Goal: Information Seeking & Learning: Learn about a topic

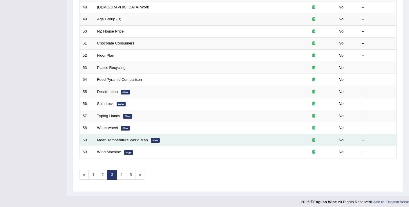
scroll to position [0, 0]
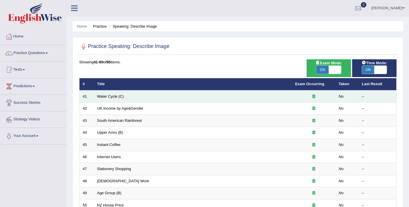
click at [110, 98] on link "Water Cycle (C)" at bounding box center [110, 96] width 27 height 4
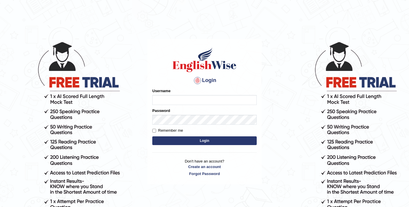
type input "elhamdavoodi"
click at [182, 138] on button "Login" at bounding box center [204, 140] width 104 height 9
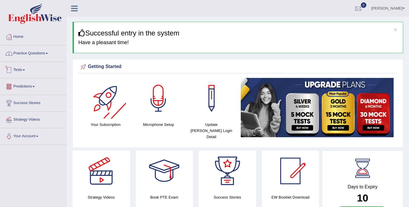
click at [46, 53] on link "Practice Questions" at bounding box center [33, 52] width 66 height 15
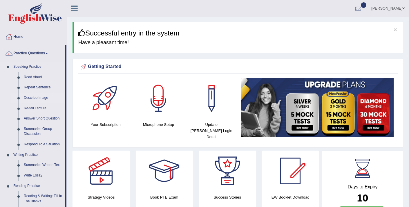
click at [40, 97] on link "Describe Image" at bounding box center [43, 98] width 44 height 10
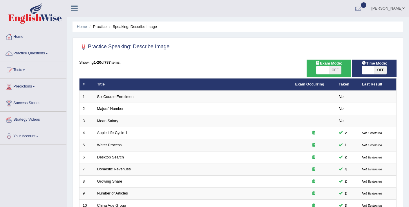
click at [321, 69] on span at bounding box center [322, 70] width 12 height 8
checkbox input "true"
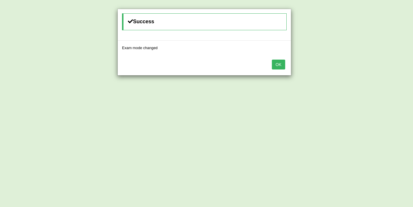
click at [281, 67] on button "OK" at bounding box center [278, 64] width 13 height 10
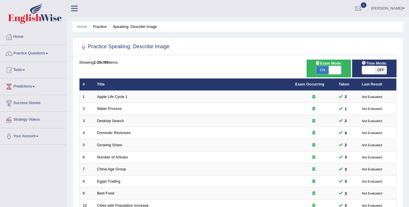
click at [372, 68] on span at bounding box center [368, 70] width 12 height 8
checkbox input "true"
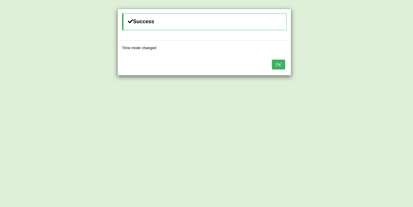
click at [281, 63] on button "OK" at bounding box center [278, 64] width 13 height 10
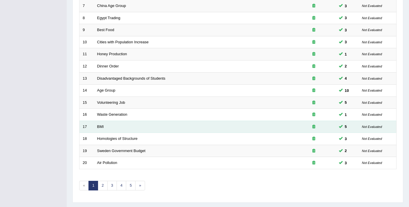
scroll to position [178, 0]
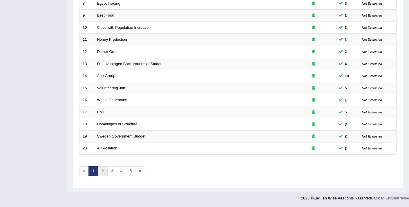
click at [104, 170] on link "2" at bounding box center [103, 171] width 10 height 10
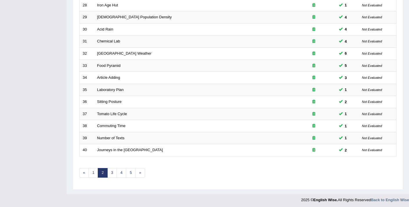
scroll to position [178, 0]
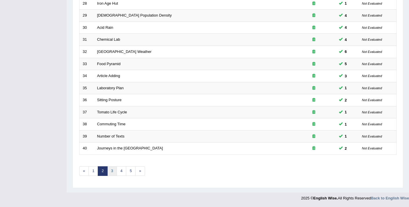
click at [112, 173] on link "3" at bounding box center [112, 171] width 10 height 10
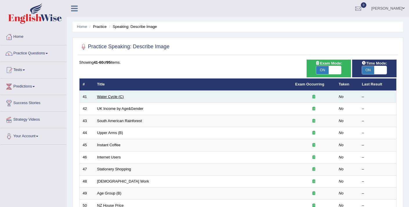
click at [109, 96] on link "Water Cycle (C)" at bounding box center [110, 96] width 27 height 4
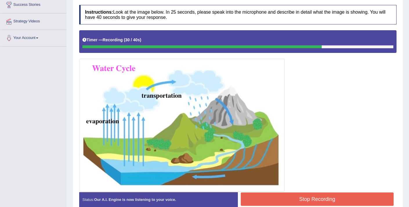
scroll to position [128, 0]
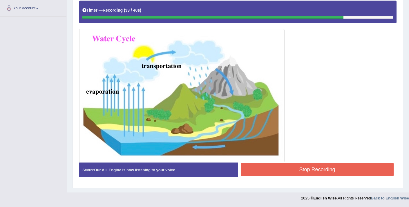
click at [317, 172] on button "Stop Recording" at bounding box center [317, 168] width 153 height 13
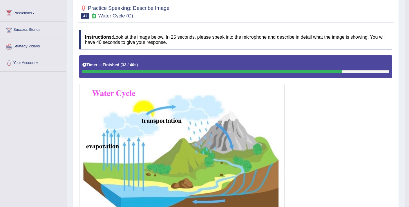
scroll to position [0, 0]
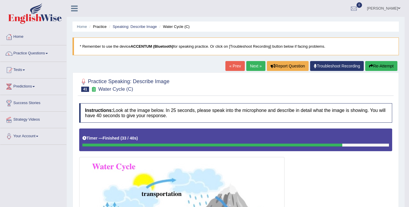
click at [376, 69] on button "Re-Attempt" at bounding box center [381, 66] width 32 height 10
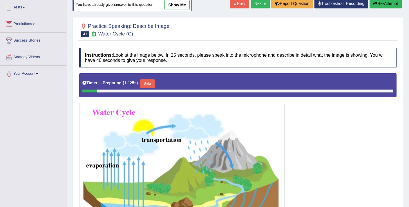
scroll to position [102, 0]
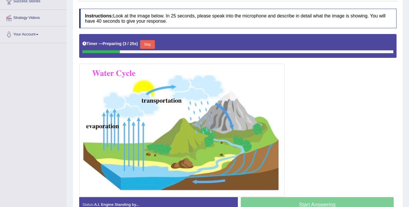
click at [151, 45] on button "Skip" at bounding box center [147, 44] width 15 height 9
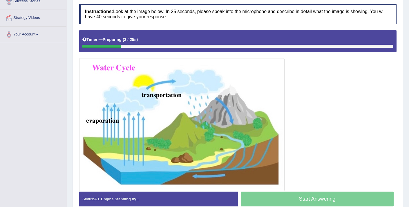
click at [152, 48] on div "Timer — Preparing ( 3 / 25s )" at bounding box center [237, 41] width 317 height 22
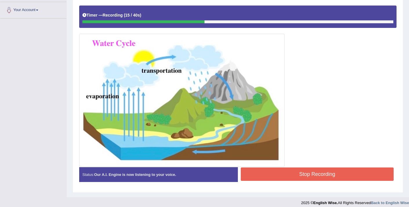
scroll to position [126, 0]
click at [223, 111] on img at bounding box center [182, 100] width 202 height 130
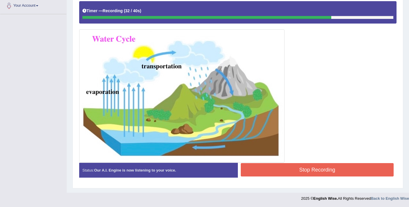
scroll to position [131, 0]
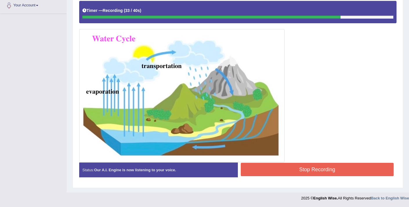
click at [313, 164] on button "Stop Recording" at bounding box center [317, 168] width 153 height 13
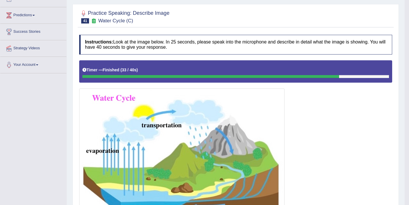
scroll to position [49, 0]
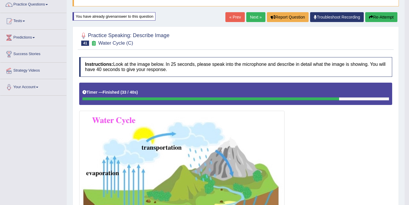
click at [371, 19] on icon "button" at bounding box center [371, 17] width 4 height 4
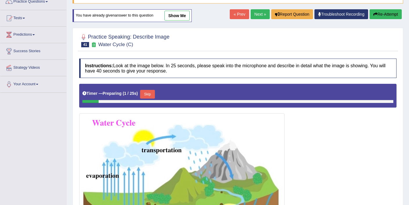
click at [151, 96] on button "Skip" at bounding box center [147, 94] width 15 height 9
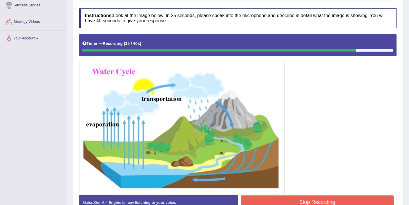
scroll to position [104, 0]
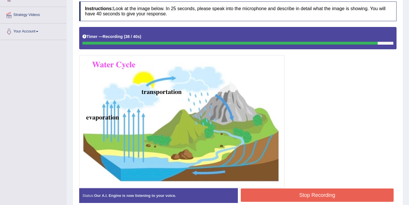
click at [332, 193] on button "Stop Recording" at bounding box center [317, 195] width 153 height 13
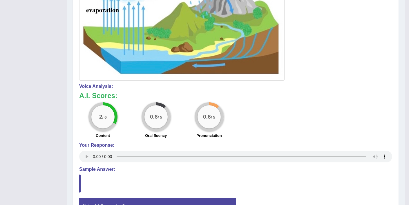
scroll to position [179, 0]
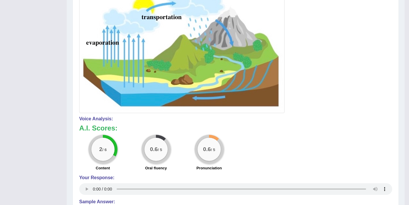
click at [349, 84] on div at bounding box center [235, 32] width 313 height 161
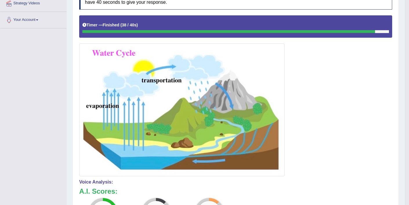
scroll to position [18, 0]
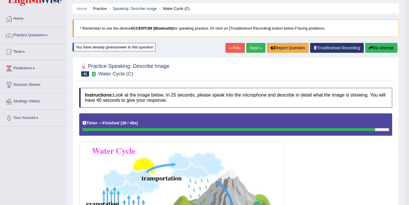
click at [370, 49] on icon "button" at bounding box center [371, 48] width 4 height 4
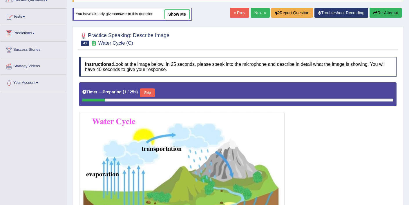
scroll to position [58, 0]
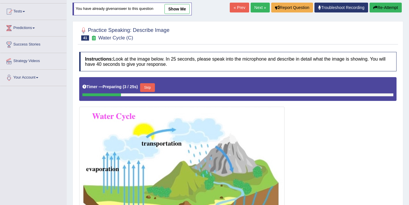
click at [153, 87] on button "Skip" at bounding box center [147, 87] width 15 height 9
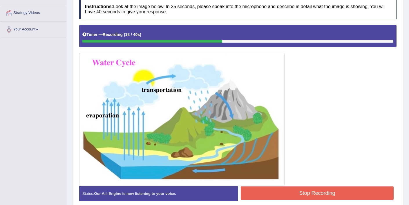
scroll to position [109, 0]
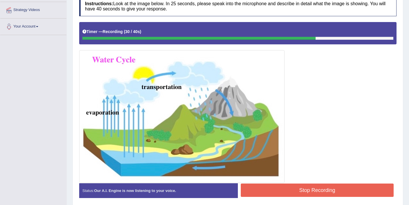
click at [321, 191] on button "Stop Recording" at bounding box center [317, 190] width 153 height 13
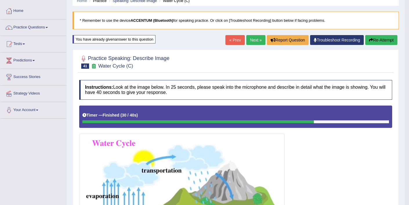
scroll to position [19, 0]
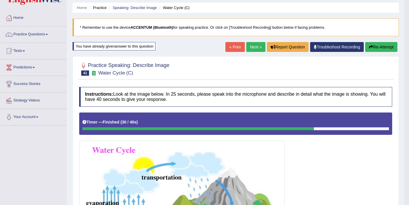
click at [254, 46] on link "Next »" at bounding box center [255, 47] width 19 height 10
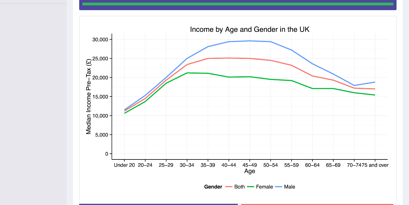
scroll to position [184, 0]
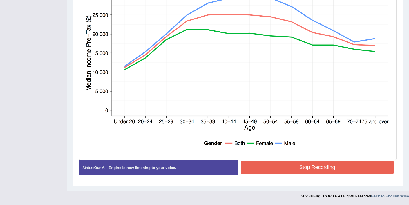
click at [282, 169] on button "Stop Recording" at bounding box center [317, 167] width 153 height 13
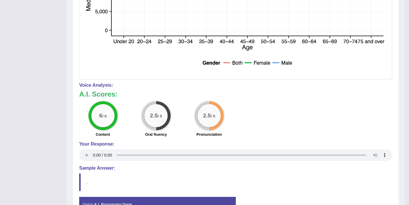
scroll to position [263, 0]
